Goal: Information Seeking & Learning: Learn about a topic

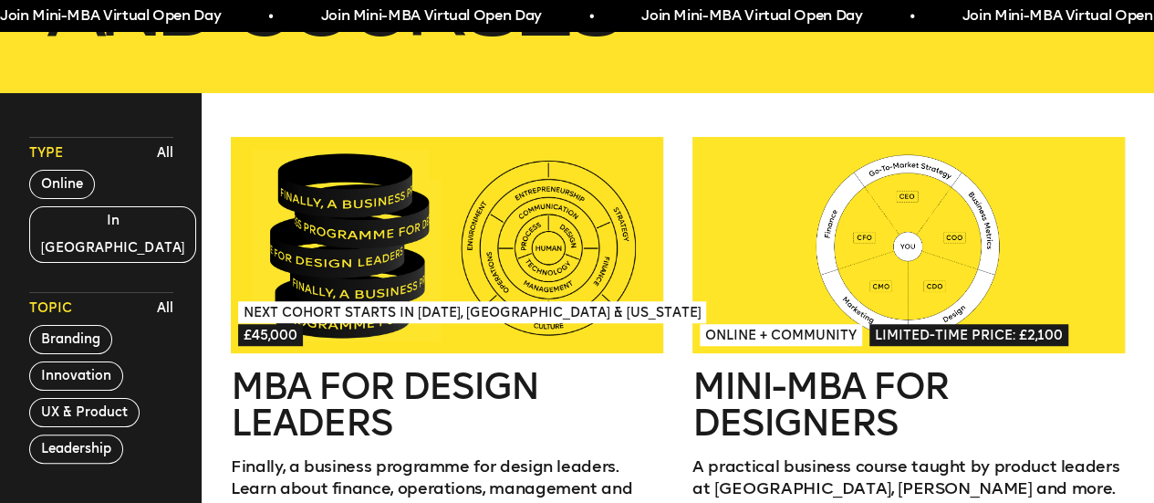
scroll to position [528, 0]
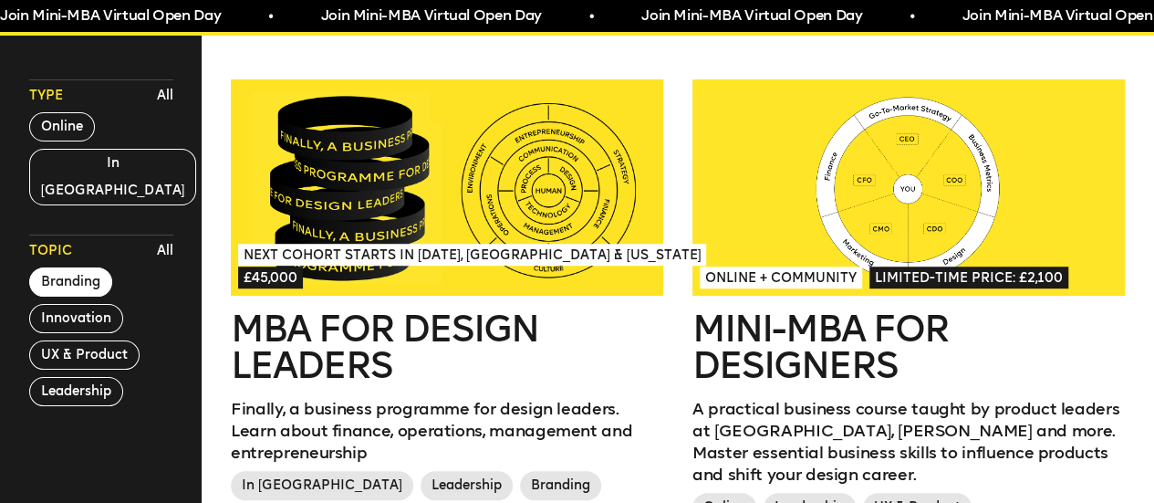
click at [83, 267] on button "Branding" at bounding box center [70, 281] width 83 height 29
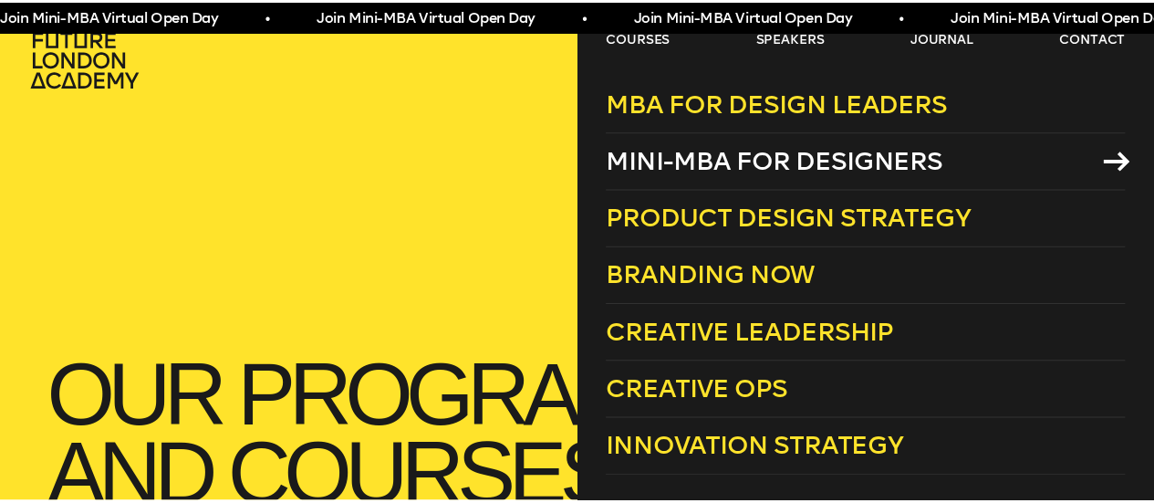
scroll to position [0, 0]
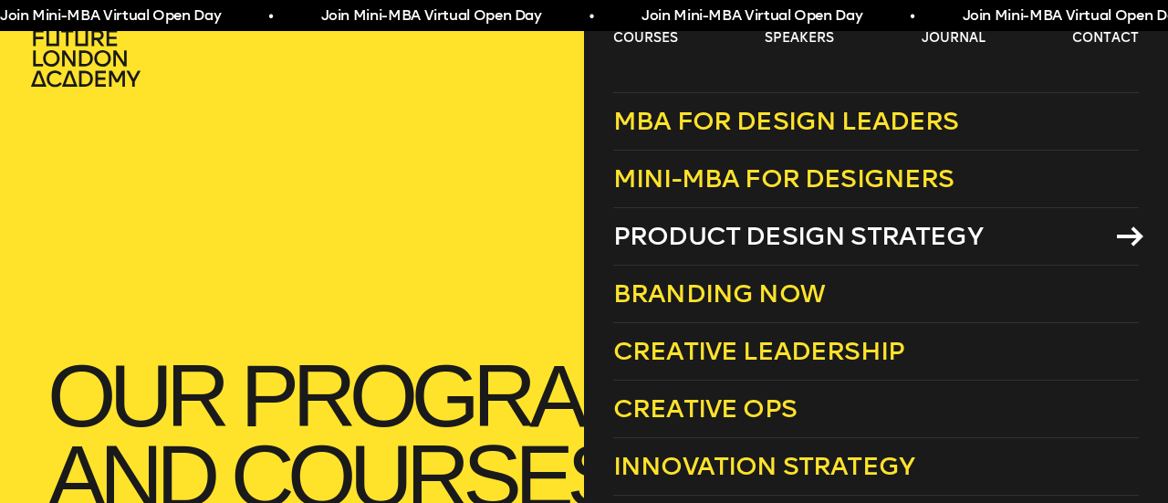
click at [764, 242] on span "Product Design Strategy" at bounding box center [798, 236] width 370 height 30
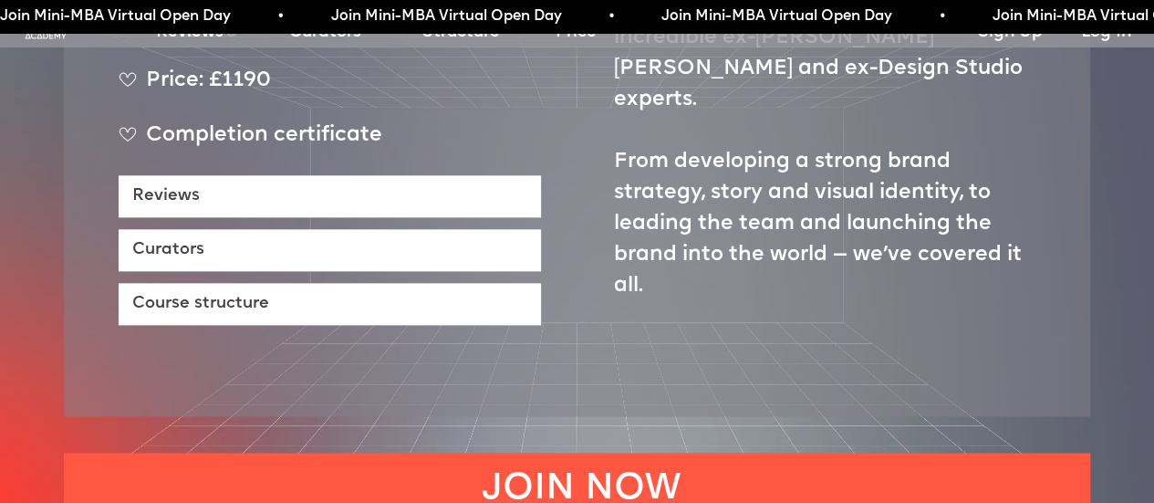
scroll to position [954, 0]
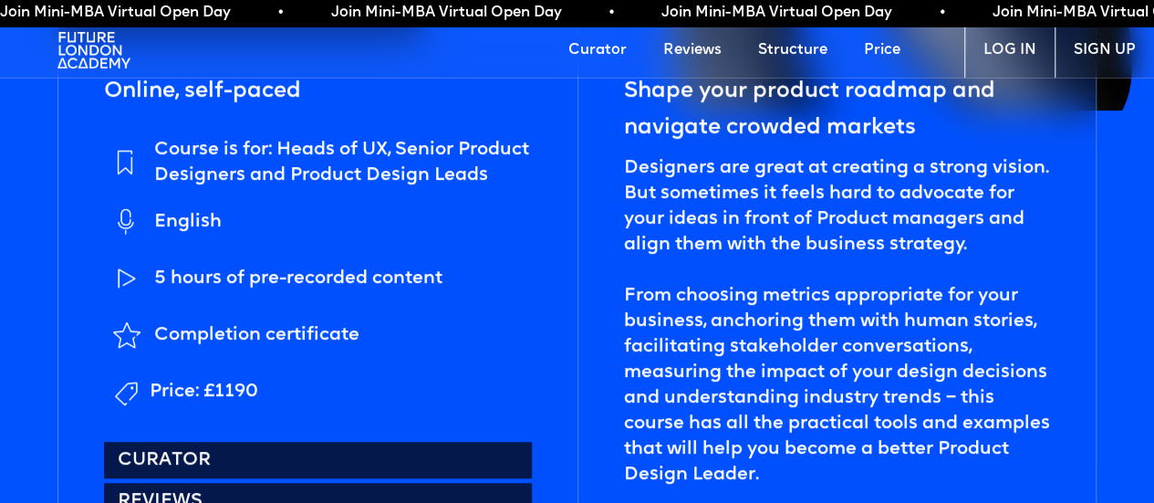
scroll to position [486, 0]
